Goal: Task Accomplishment & Management: Use online tool/utility

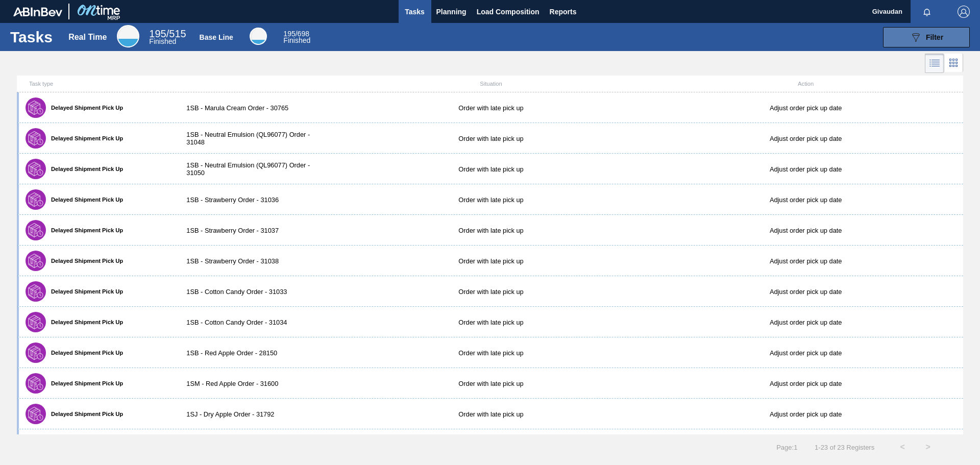
click at [935, 39] on span "Filter" at bounding box center [934, 37] width 17 height 8
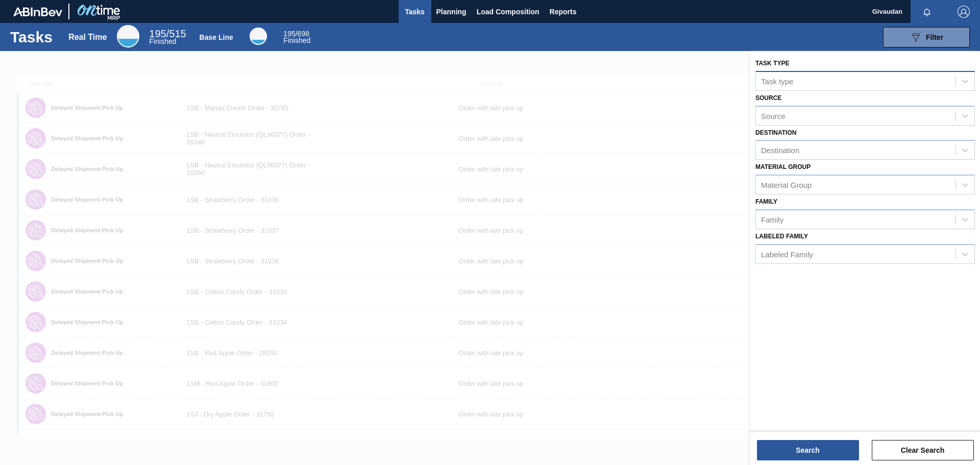
click at [797, 82] on div "Task type" at bounding box center [856, 80] width 200 height 15
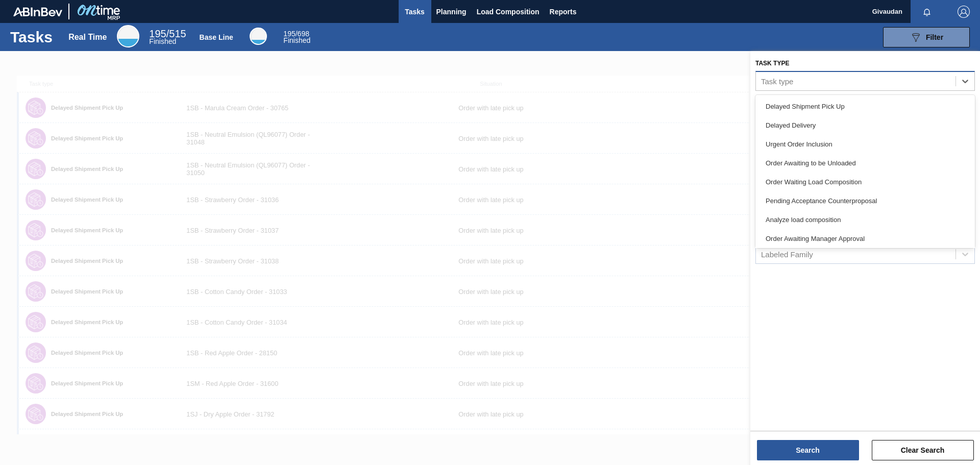
paste type "32028"
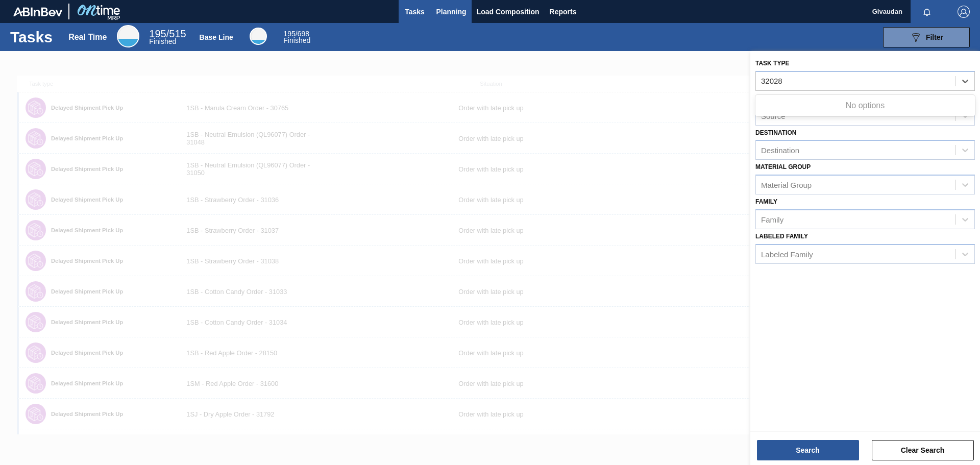
type type "32028"
click at [462, 13] on span "Planning" at bounding box center [451, 12] width 30 height 12
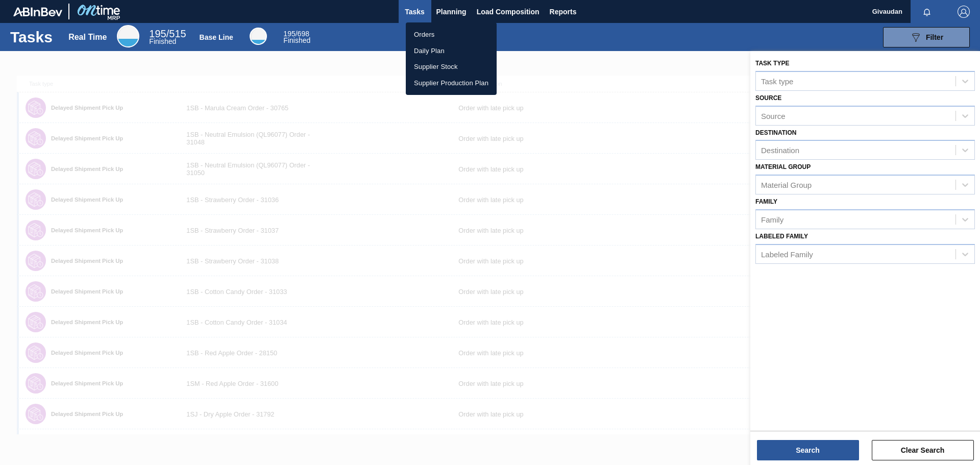
click at [439, 33] on li "Orders" at bounding box center [451, 35] width 91 height 16
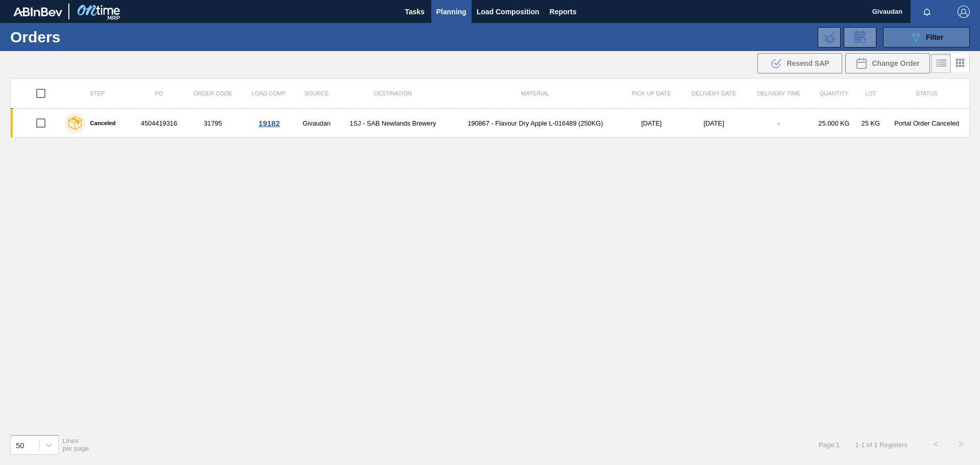
click at [937, 38] on span "Filter" at bounding box center [934, 37] width 17 height 8
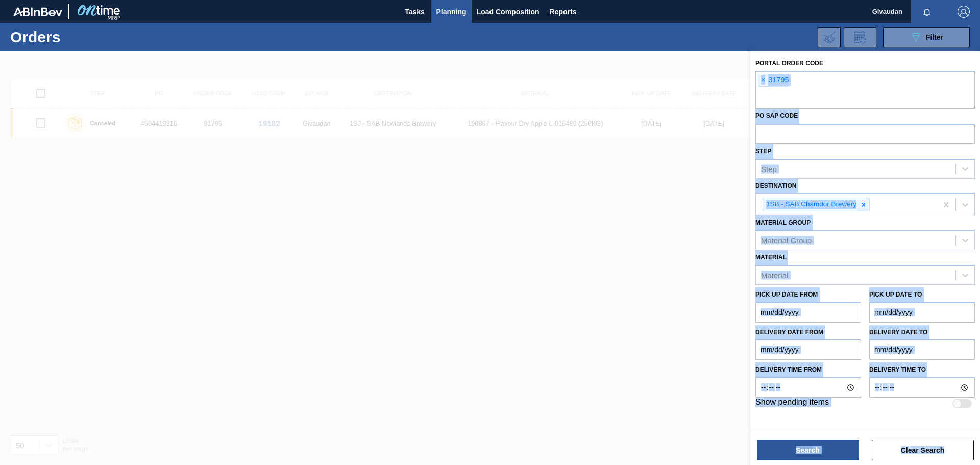
drag, startPoint x: 807, startPoint y: 77, endPoint x: 738, endPoint y: 74, distance: 68.9
click at [750, 74] on div "Portal Order Code × 31795 PO SAP Code Step Step Destination 1SB - SAB Chamdor B…" at bounding box center [865, 283] width 230 height 465
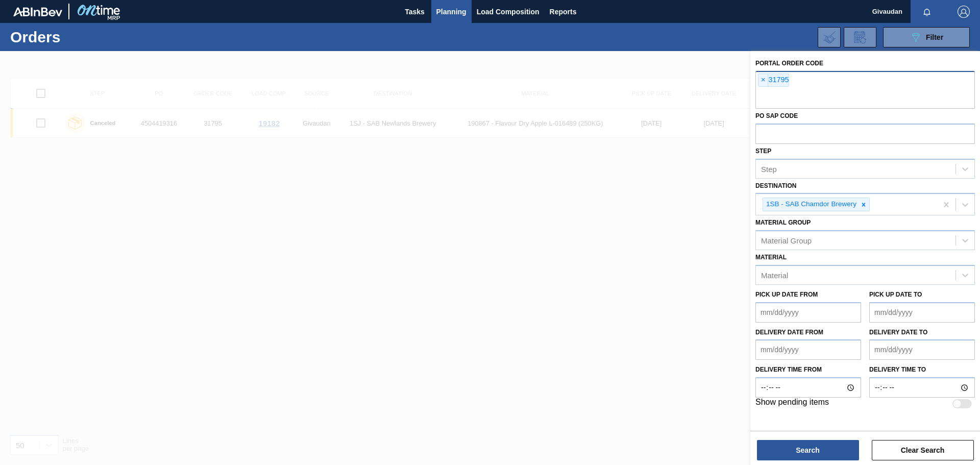
click at [777, 81] on div "× 31795" at bounding box center [773, 79] width 31 height 13
click at [762, 84] on span "×" at bounding box center [763, 80] width 10 height 12
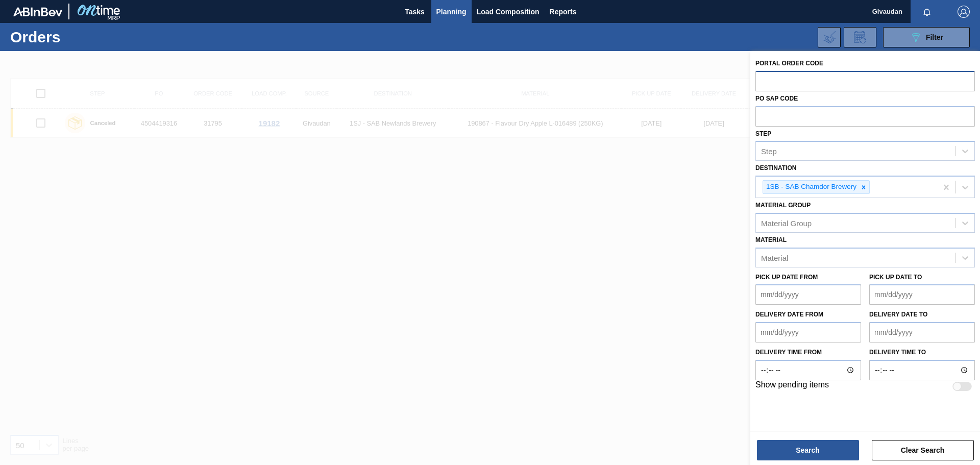
paste input "32028"
type input "32028"
click at [810, 457] on button "Search" at bounding box center [808, 450] width 102 height 20
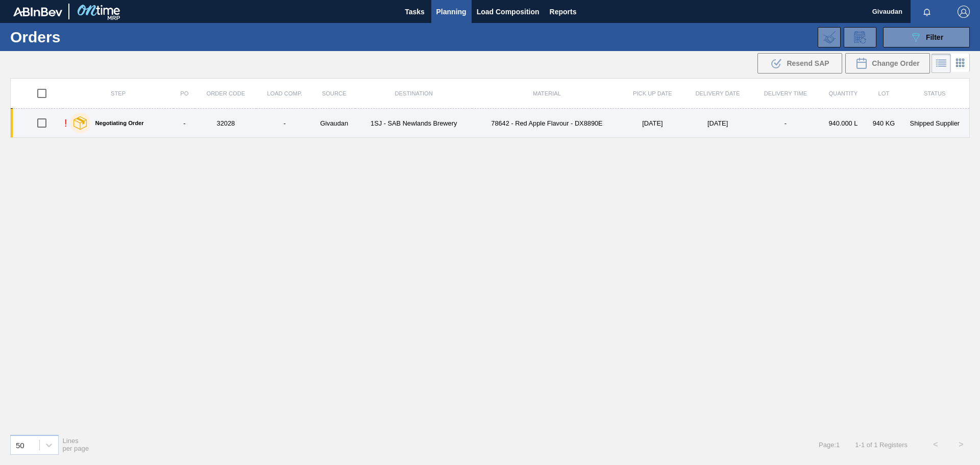
click at [416, 128] on td "1SJ - SAB Newlands Brewery" at bounding box center [413, 123] width 117 height 29
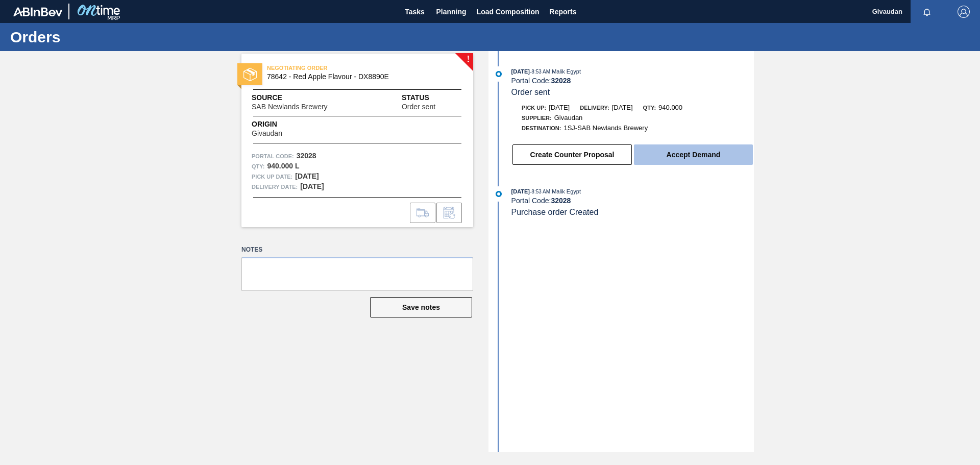
click at [700, 154] on button "Accept Demand" at bounding box center [693, 154] width 119 height 20
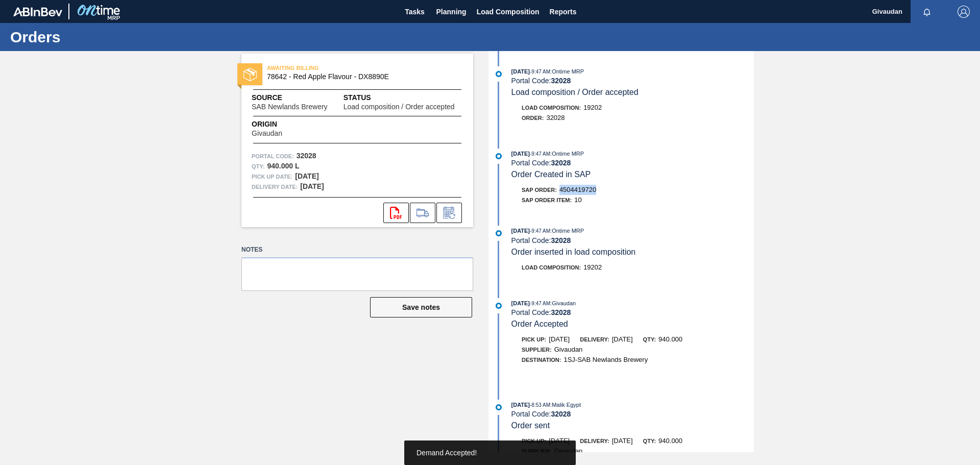
drag, startPoint x: 601, startPoint y: 188, endPoint x: 558, endPoint y: 188, distance: 42.9
click at [558, 188] on div "SAP Order: 4504419720" at bounding box center [632, 190] width 242 height 10
copy span "4504419720"
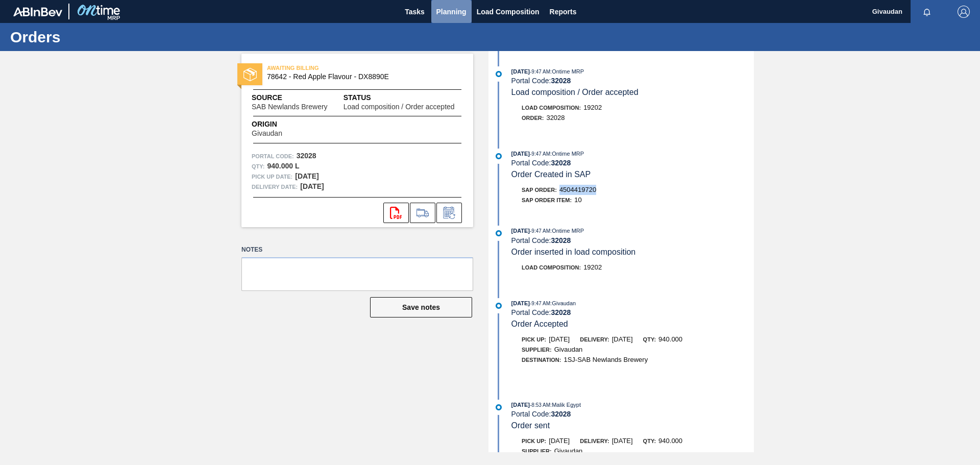
click at [455, 13] on span "Planning" at bounding box center [451, 12] width 30 height 12
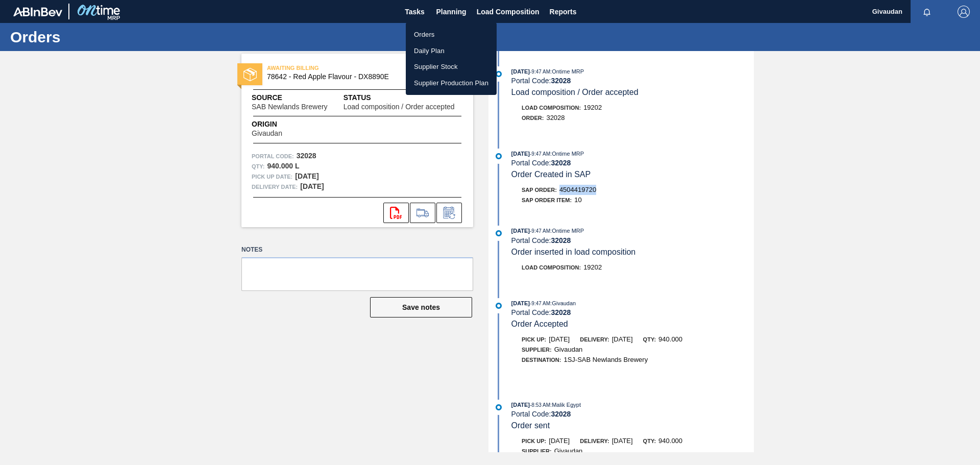
click at [448, 37] on li "Orders" at bounding box center [451, 35] width 91 height 16
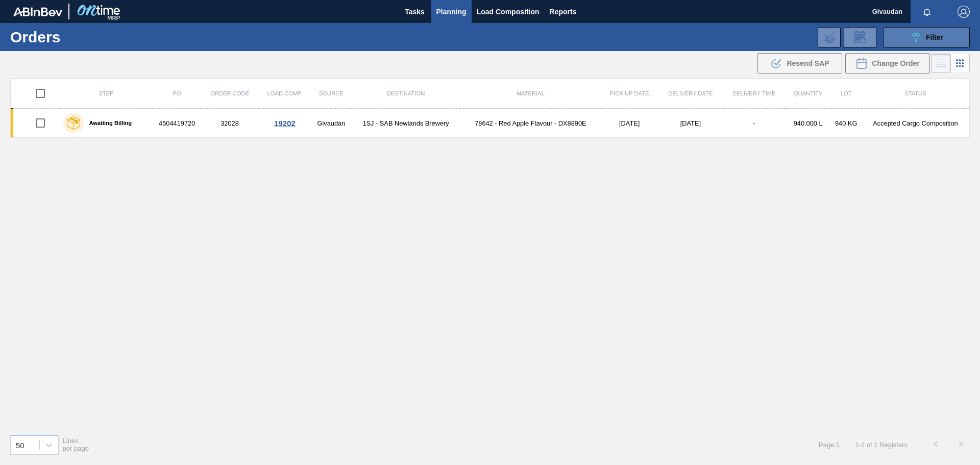
click at [941, 37] on span "Filter" at bounding box center [934, 37] width 17 height 8
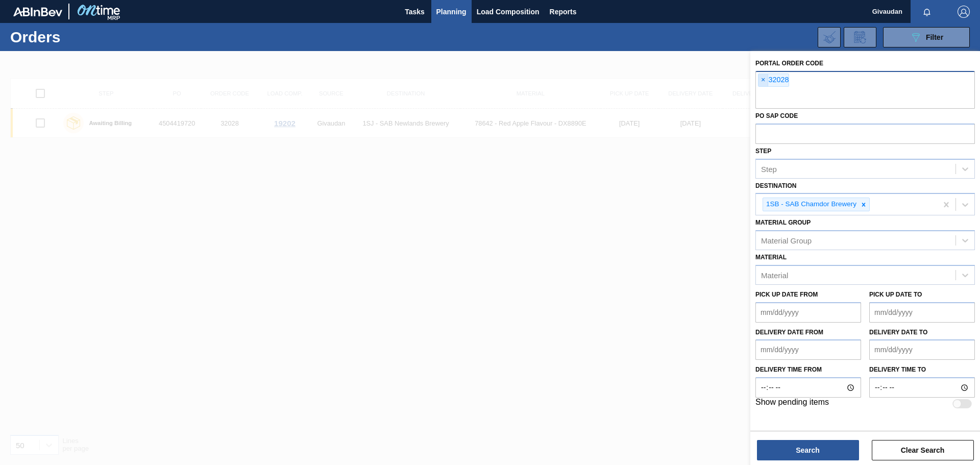
click at [762, 76] on span "×" at bounding box center [763, 80] width 10 height 12
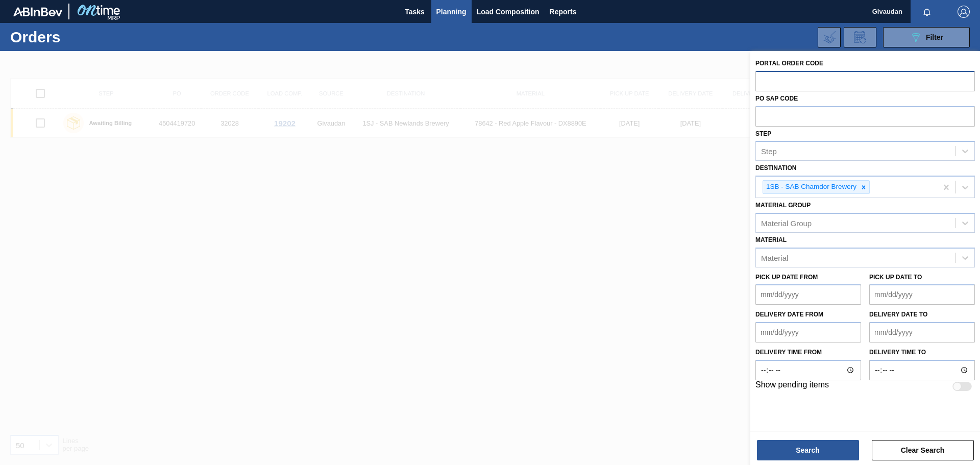
paste input "32030"
type input "32030"
click at [801, 444] on button "Search" at bounding box center [808, 450] width 102 height 20
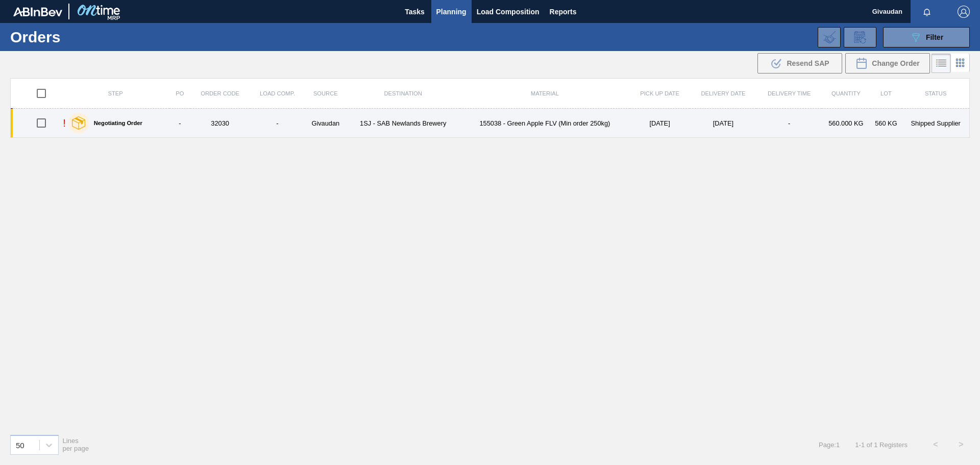
click at [522, 126] on td "155038 - Green Apple FLV (Min order 250kg)" at bounding box center [545, 123] width 170 height 29
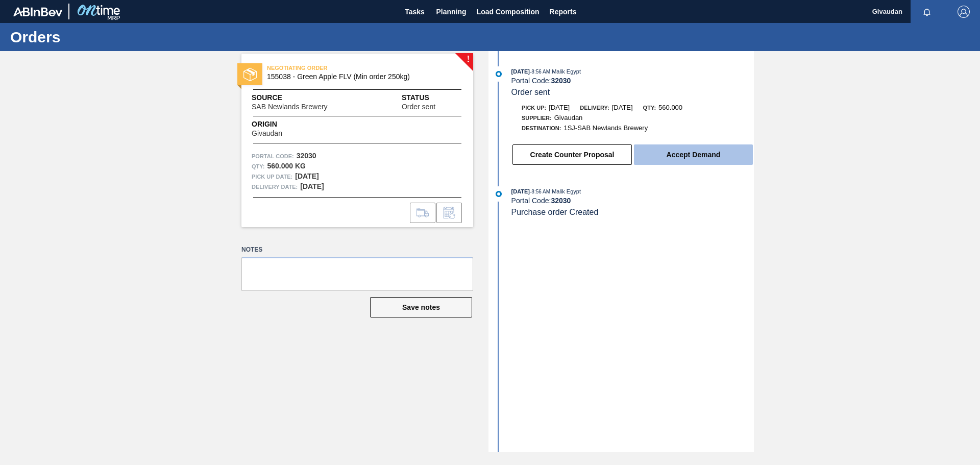
click at [692, 150] on button "Accept Demand" at bounding box center [693, 154] width 119 height 20
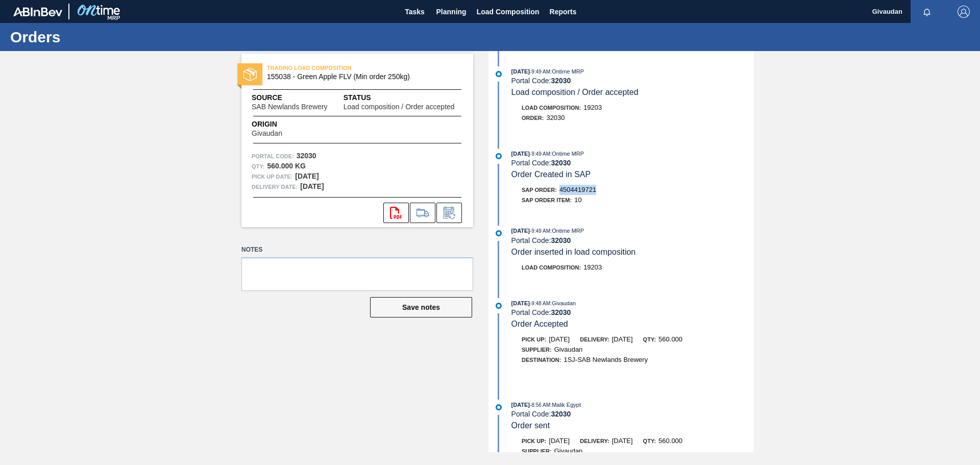
drag, startPoint x: 605, startPoint y: 190, endPoint x: 561, endPoint y: 187, distance: 44.0
click at [561, 187] on div "SAP Order: 4504419721" at bounding box center [632, 190] width 242 height 10
copy span "4504419721"
click at [453, 9] on span "Planning" at bounding box center [451, 12] width 30 height 12
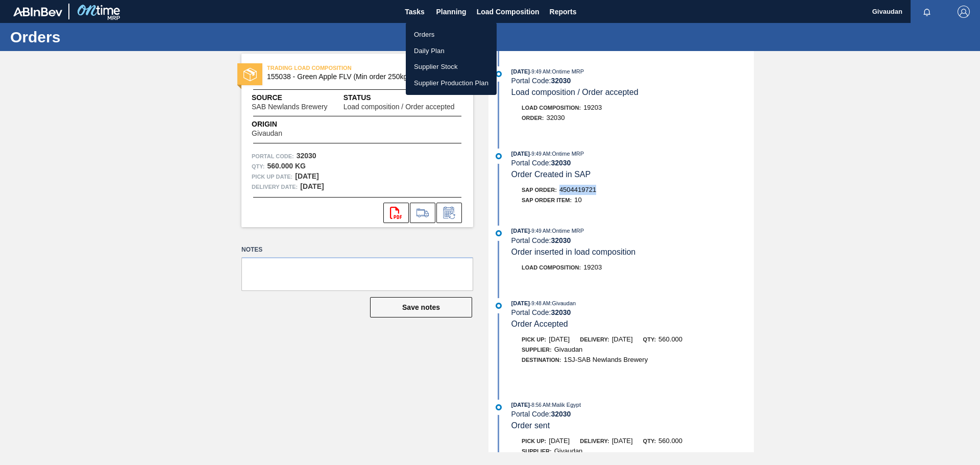
click at [449, 34] on li "Orders" at bounding box center [451, 35] width 91 height 16
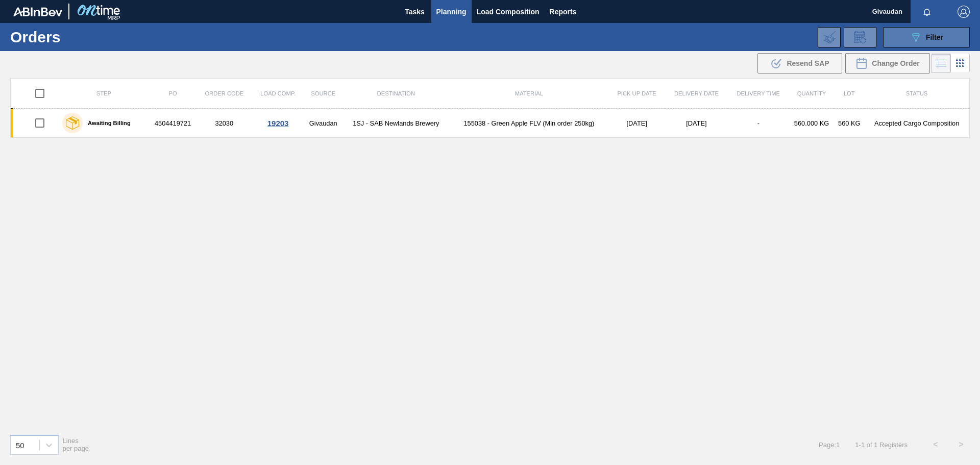
click at [938, 39] on span "Filter" at bounding box center [934, 37] width 17 height 8
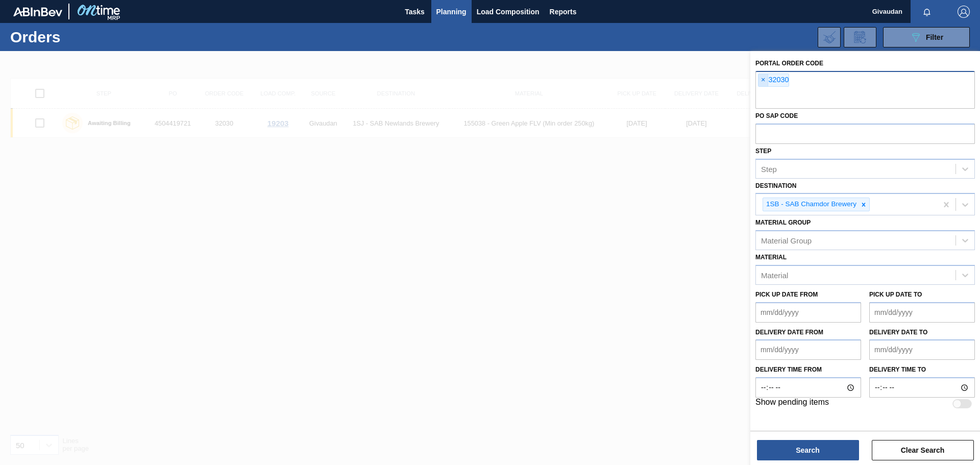
click at [762, 77] on span "×" at bounding box center [763, 80] width 10 height 12
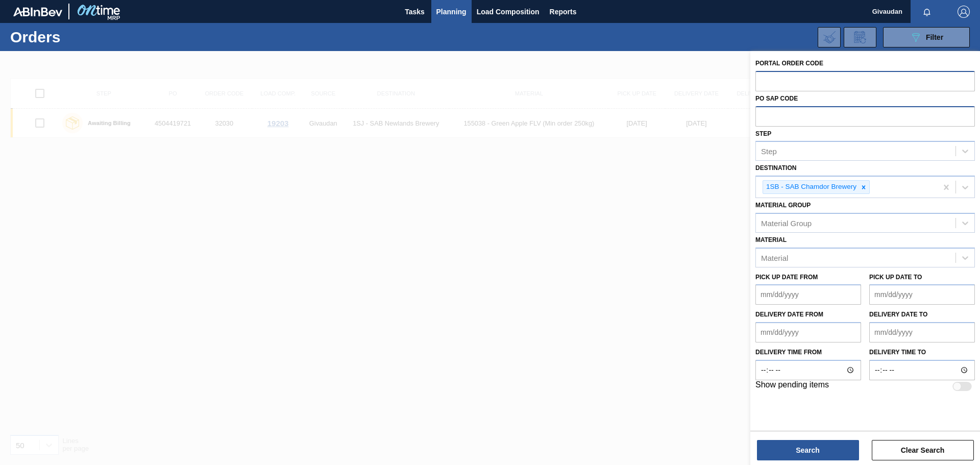
paste input "32031"
type input "32031"
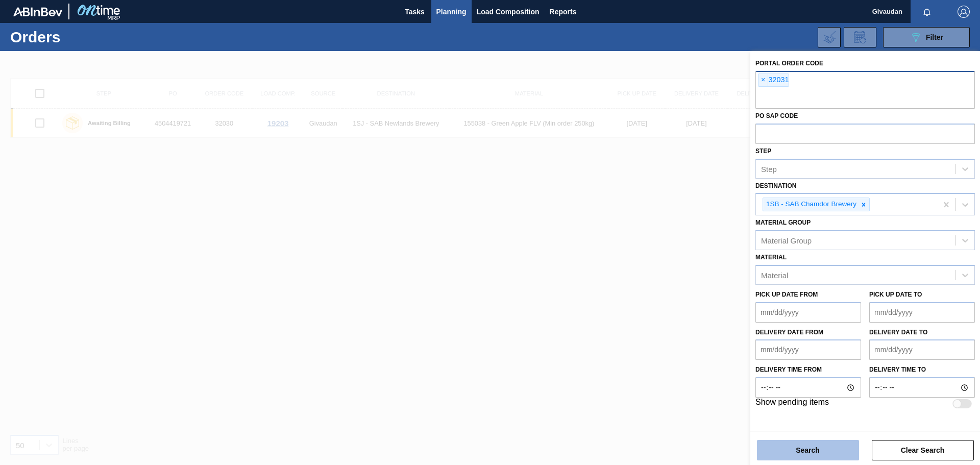
click at [804, 451] on button "Search" at bounding box center [808, 450] width 102 height 20
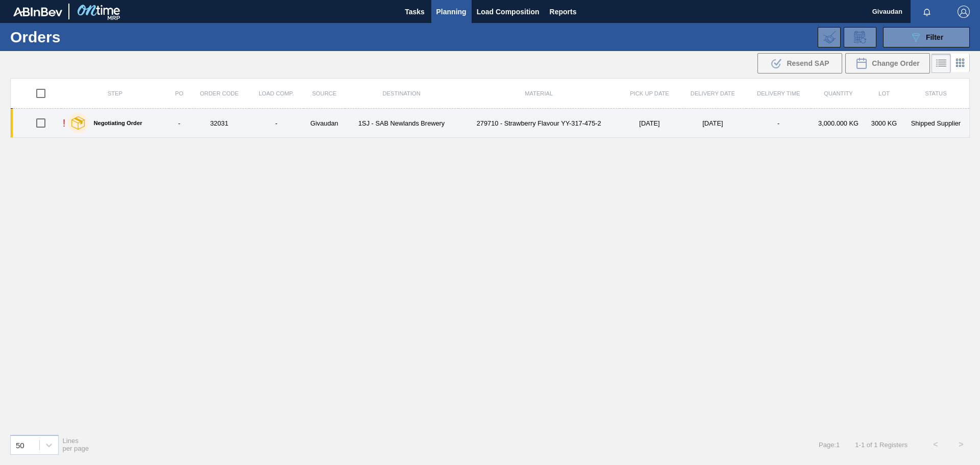
click at [360, 130] on td "1SJ - SAB Newlands Brewery" at bounding box center [401, 123] width 113 height 29
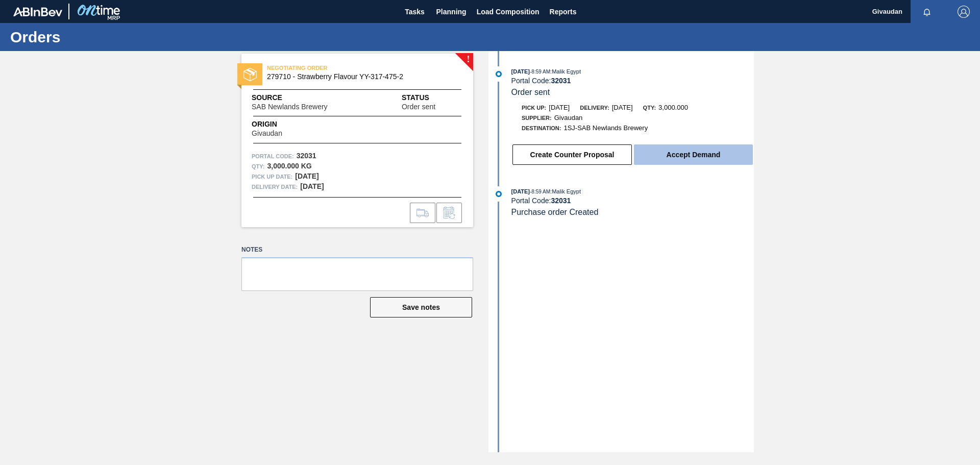
click at [713, 151] on button "Accept Demand" at bounding box center [693, 154] width 119 height 20
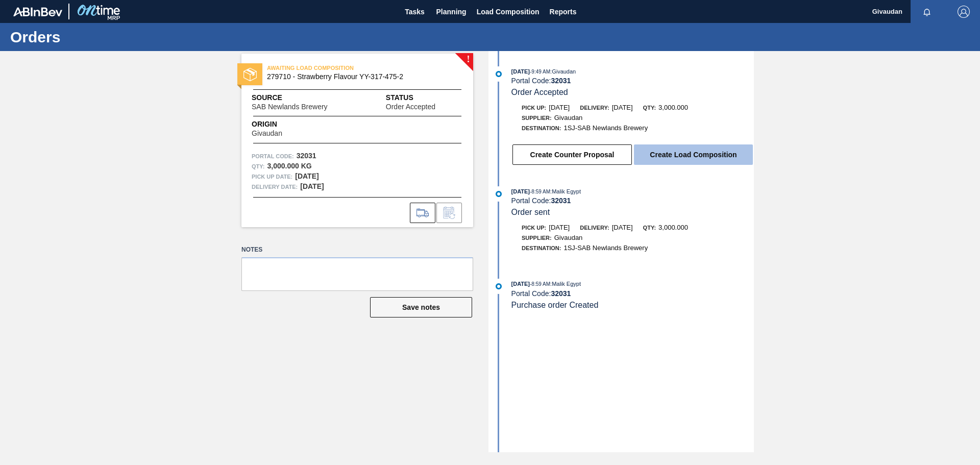
click at [677, 152] on button "Create Load Composition" at bounding box center [693, 154] width 119 height 20
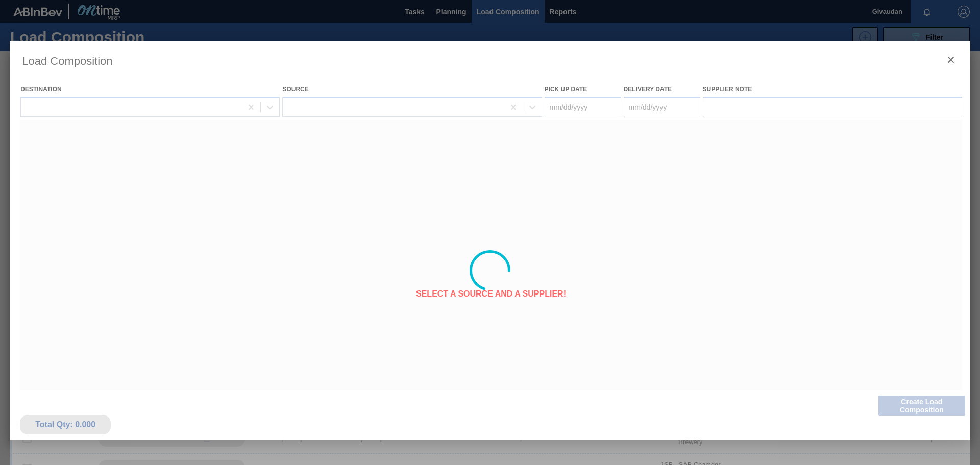
type Date "[DATE]"
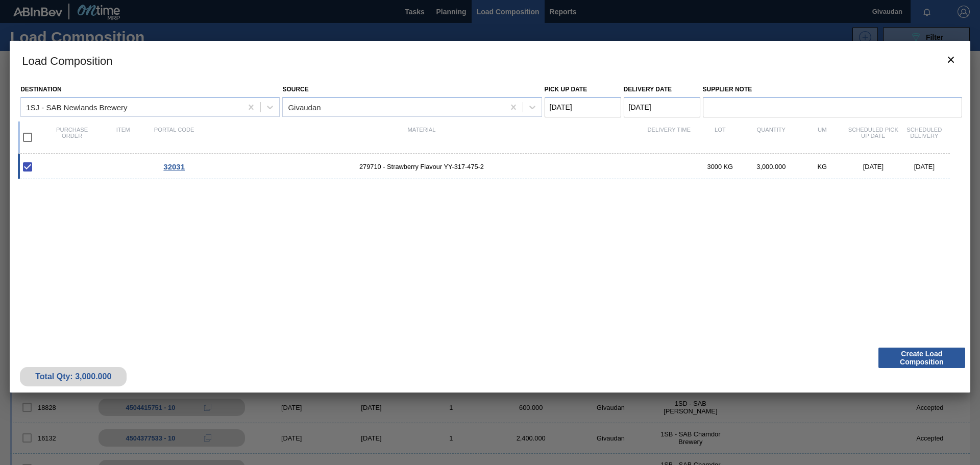
click at [542, 165] on span "279710 - Strawberry Flavour YY-317-475-2" at bounding box center [422, 167] width 444 height 8
checkbox input "false"
click at [171, 167] on span "32031" at bounding box center [173, 166] width 21 height 9
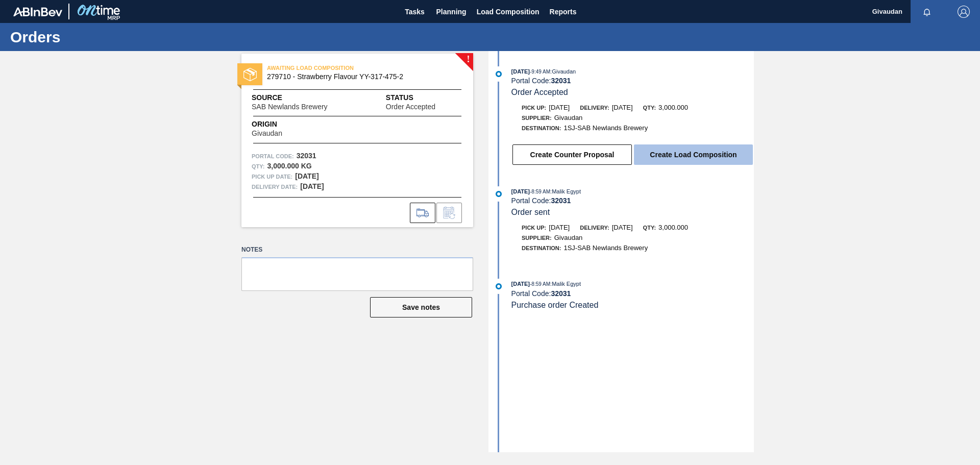
click at [666, 158] on button "Create Load Composition" at bounding box center [693, 154] width 119 height 20
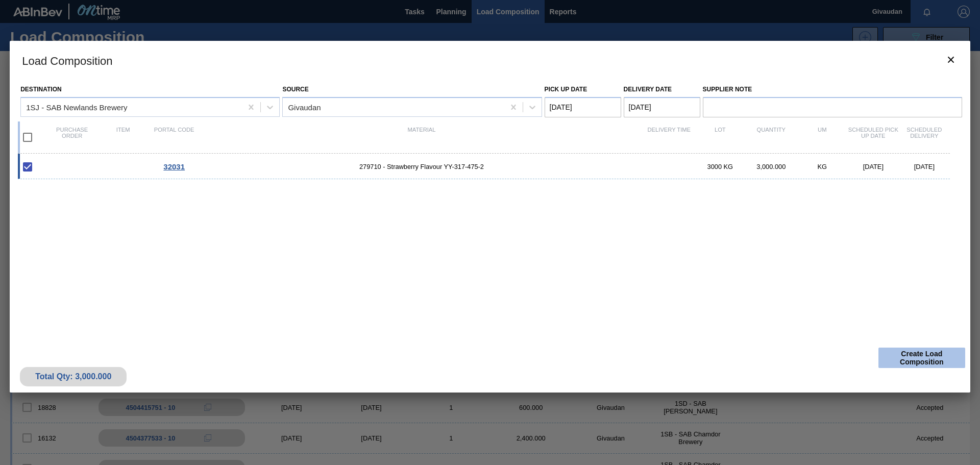
click at [934, 357] on button "Create Load Composition" at bounding box center [921, 358] width 87 height 20
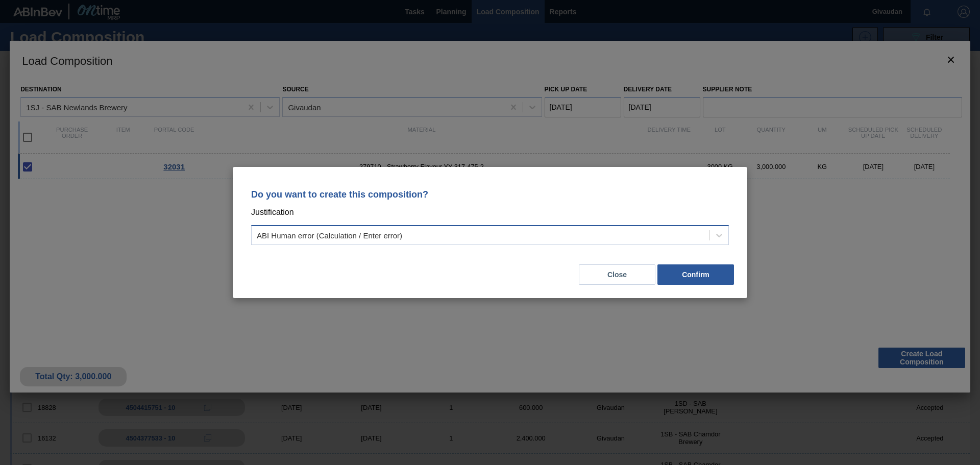
click at [409, 238] on div "ABI Human error (Calculation / Enter error)" at bounding box center [481, 235] width 458 height 15
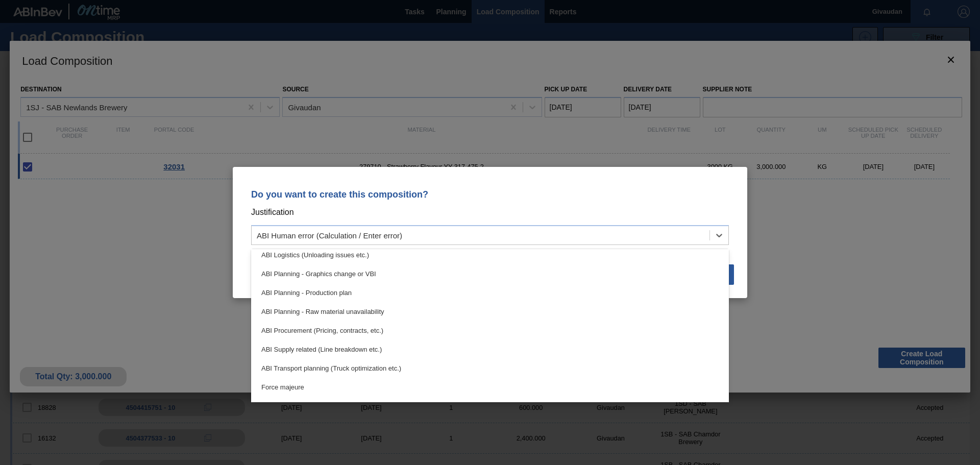
scroll to position [191, 0]
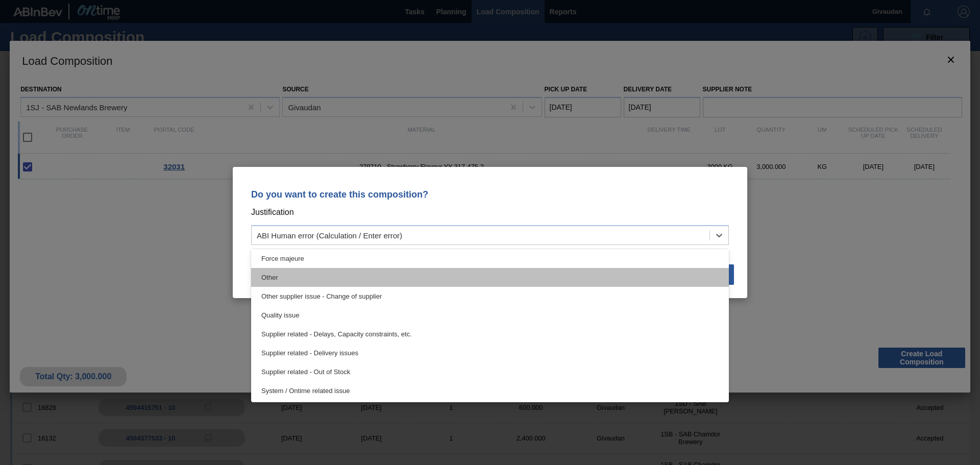
click at [297, 281] on div "Other" at bounding box center [490, 277] width 478 height 19
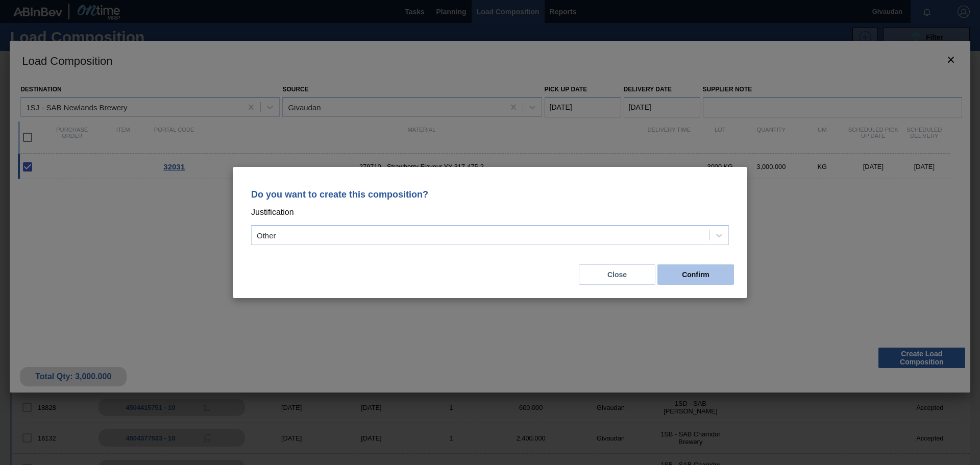
click at [698, 277] on button "Confirm" at bounding box center [695, 274] width 77 height 20
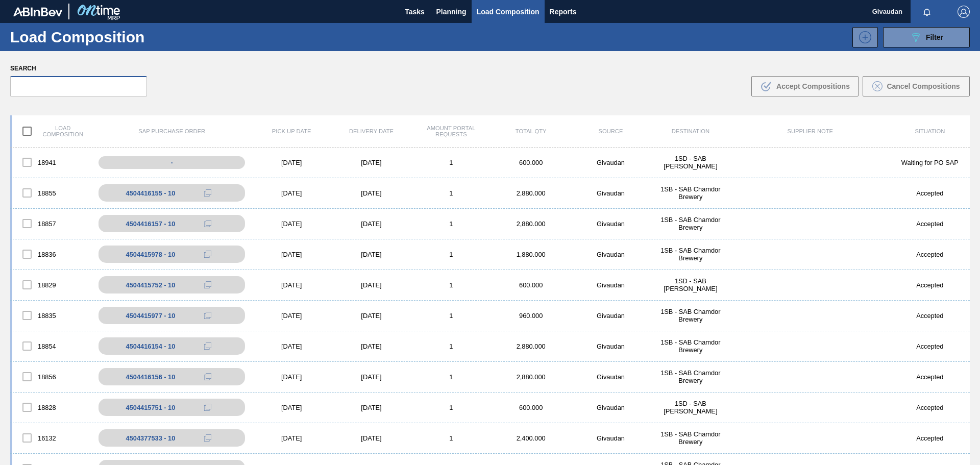
click at [131, 91] on input "text" at bounding box center [78, 86] width 137 height 20
paste input "32031"
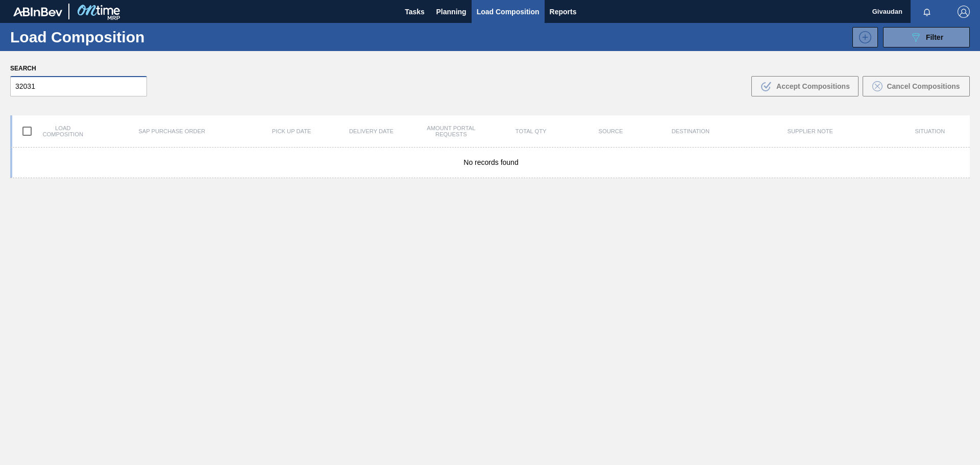
type input "32031"
click at [504, 6] on span "Load Composition" at bounding box center [508, 12] width 63 height 12
click at [450, 11] on span "Planning" at bounding box center [451, 12] width 30 height 12
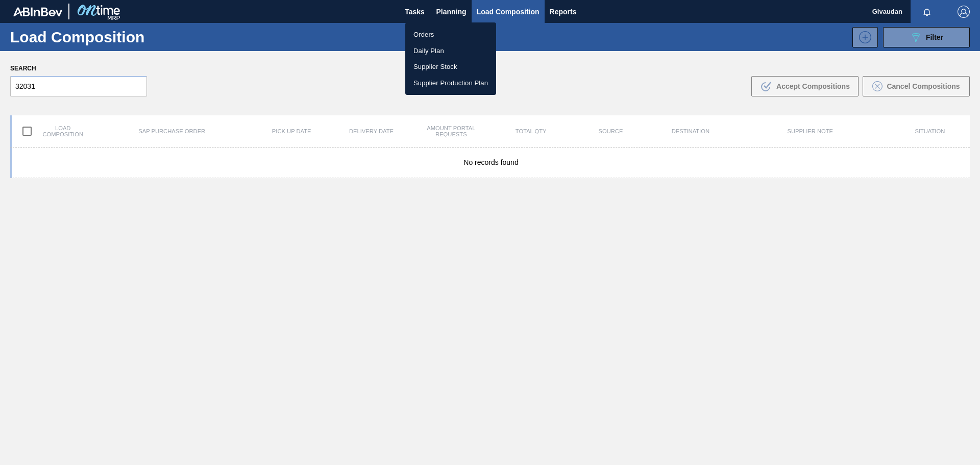
click at [448, 34] on li "Orders" at bounding box center [450, 35] width 91 height 16
